Goal: Information Seeking & Learning: Learn about a topic

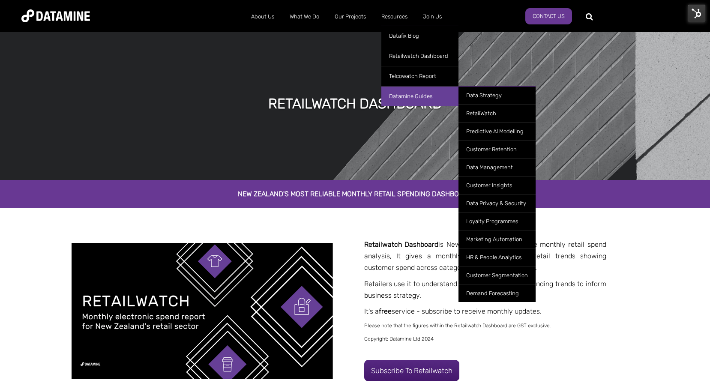
click at [423, 91] on link "Datamine Guides" at bounding box center [419, 96] width 77 height 20
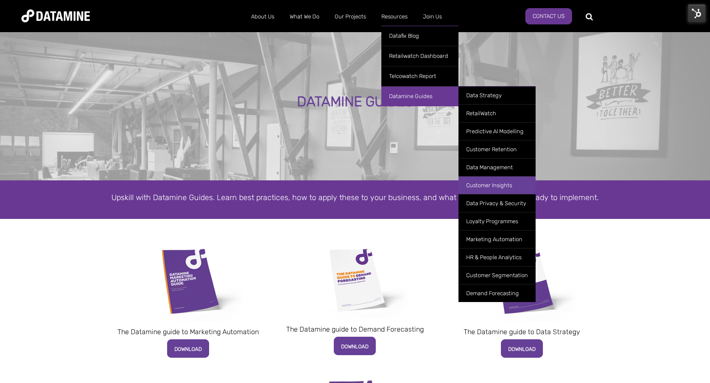
click at [478, 188] on link "Customer Insights" at bounding box center [496, 185] width 77 height 18
